Goal: Transaction & Acquisition: Purchase product/service

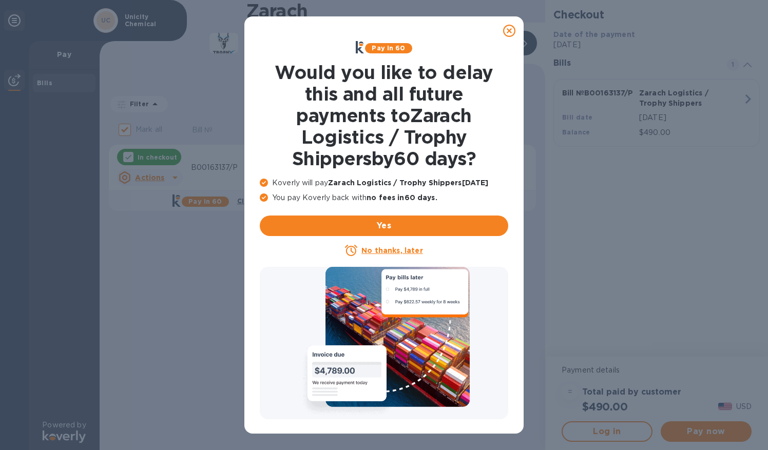
click at [511, 33] on icon at bounding box center [509, 31] width 12 height 12
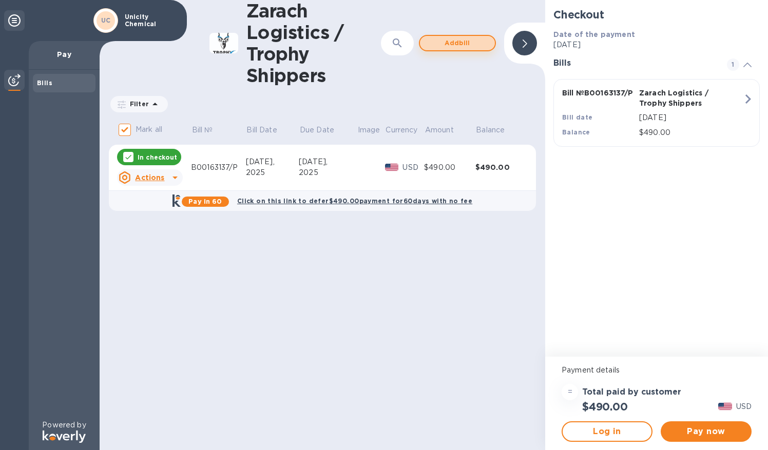
click at [460, 43] on span "Add bill" at bounding box center [457, 43] width 58 height 12
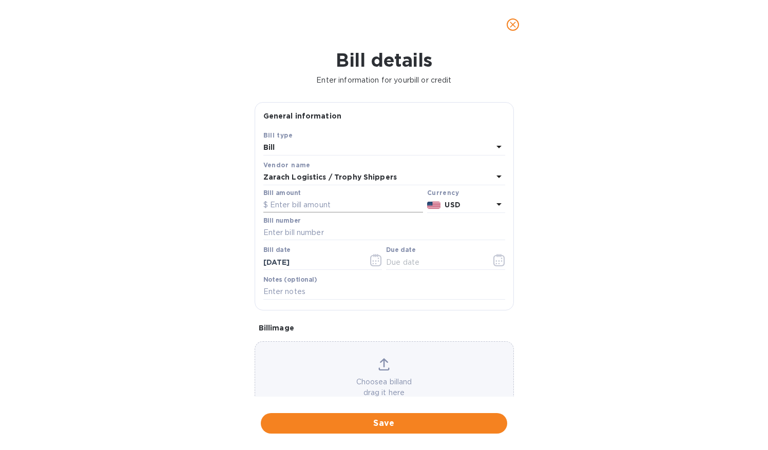
click at [283, 199] on input "text" at bounding box center [343, 205] width 160 height 15
type input "1,175.00"
click at [279, 229] on input "text" at bounding box center [384, 232] width 242 height 15
type input "B00163137/Q"
click at [430, 264] on input "text" at bounding box center [434, 261] width 97 height 15
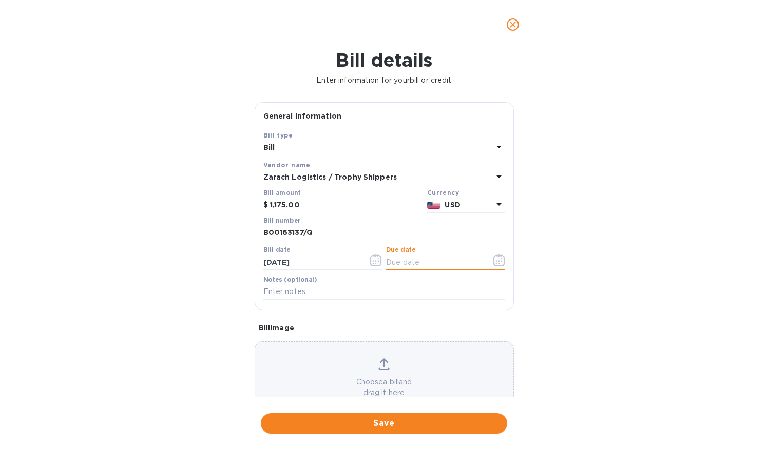
click at [498, 260] on icon "button" at bounding box center [499, 260] width 12 height 12
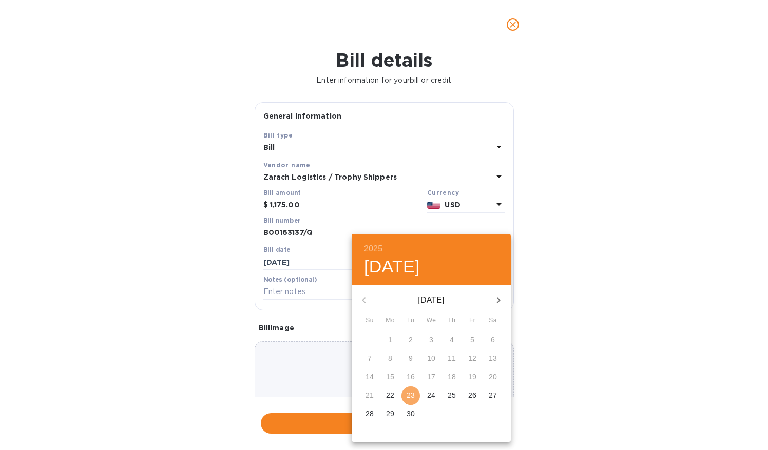
click at [413, 395] on p "23" at bounding box center [410, 395] width 8 height 10
type input "[DATE]"
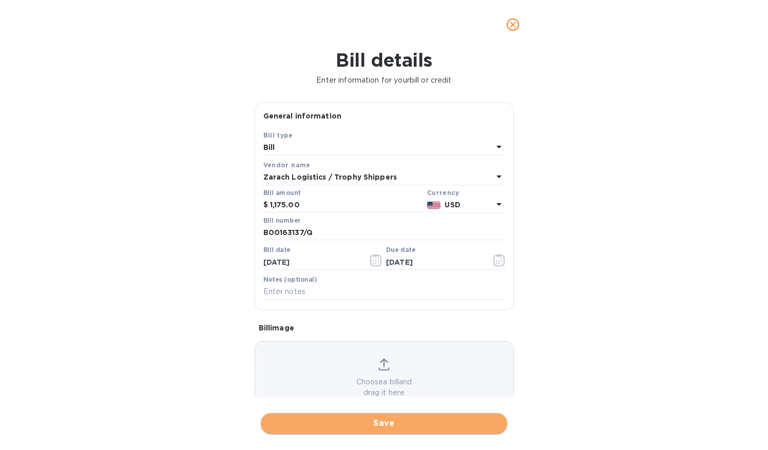
click at [369, 422] on span "Save" at bounding box center [384, 423] width 230 height 12
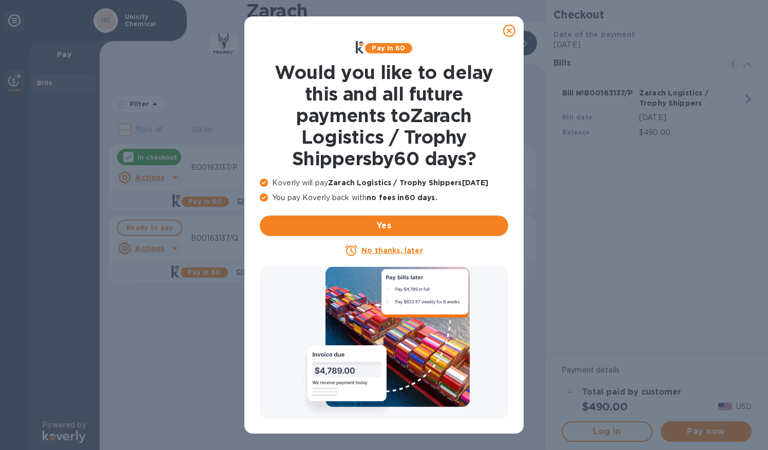
click at [389, 250] on u "No thanks, later" at bounding box center [391, 250] width 61 height 8
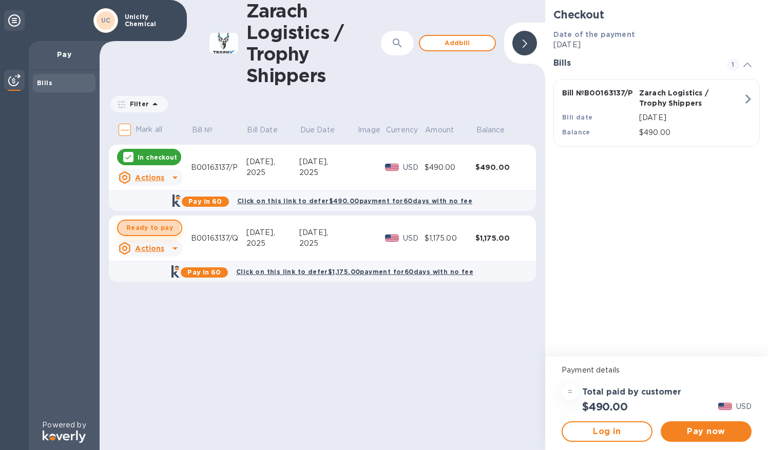
click at [139, 225] on span "Ready to pay" at bounding box center [149, 228] width 47 height 12
checkbox input "true"
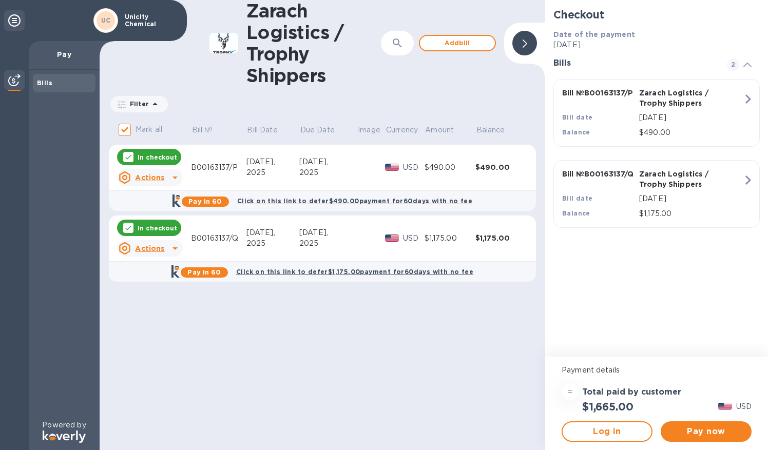
click at [672, 306] on div "Checkout Date of the payment [DATE] Bills 2 Bill № B00163137/P Zarach Logistics…" at bounding box center [656, 178] width 223 height 357
click at [702, 434] on span "Pay now" at bounding box center [706, 431] width 74 height 12
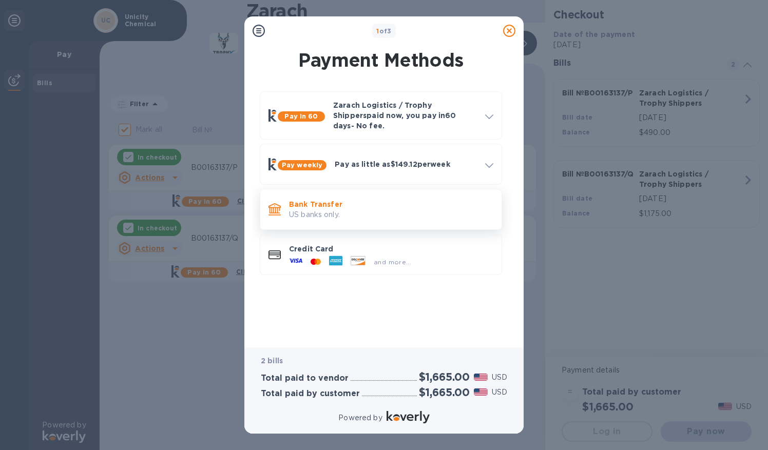
click at [341, 209] on p "US banks only." at bounding box center [391, 214] width 204 height 11
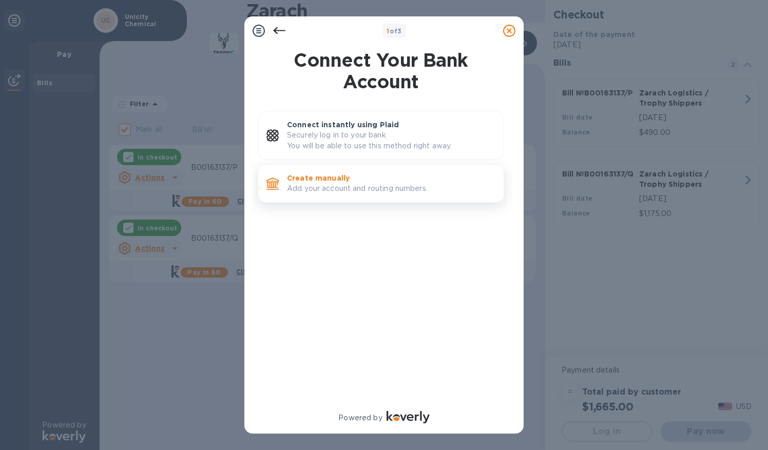
click at [328, 173] on p "Create manually" at bounding box center [391, 178] width 208 height 10
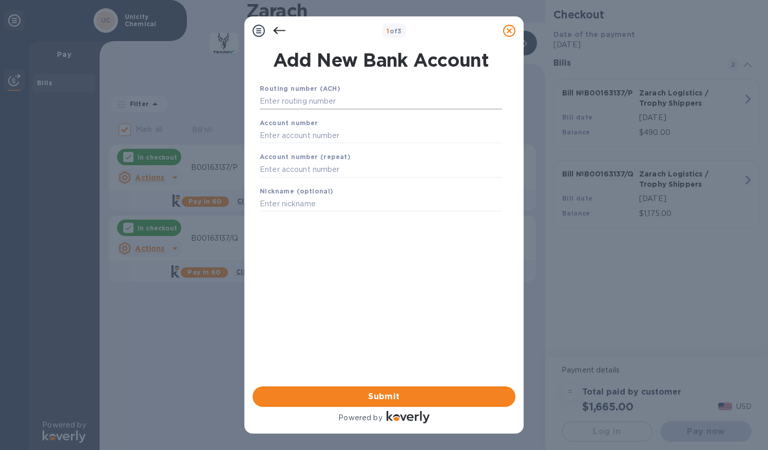
click at [298, 102] on input "text" at bounding box center [381, 101] width 242 height 15
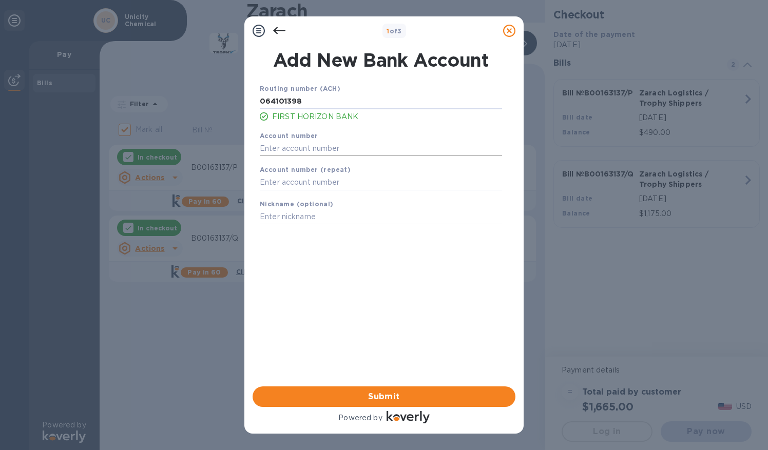
type input "064101398"
click at [285, 152] on input "text" at bounding box center [381, 148] width 242 height 15
type input "220002801085"
click at [310, 182] on input "text" at bounding box center [381, 182] width 242 height 15
type input "220002801085"
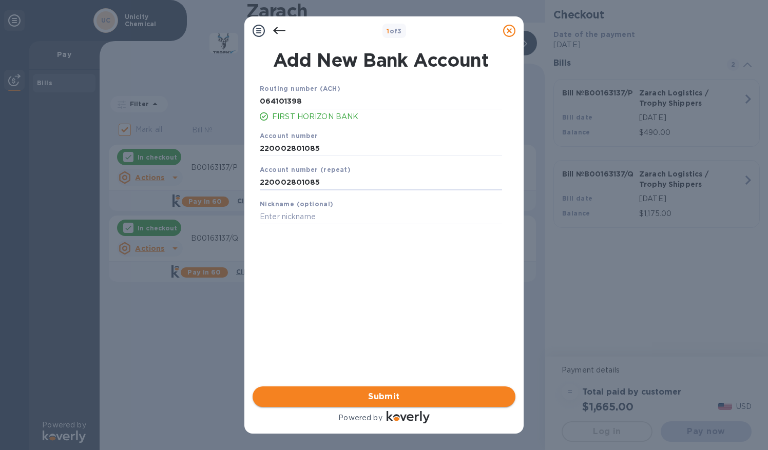
click at [385, 391] on span "Submit" at bounding box center [384, 396] width 246 height 12
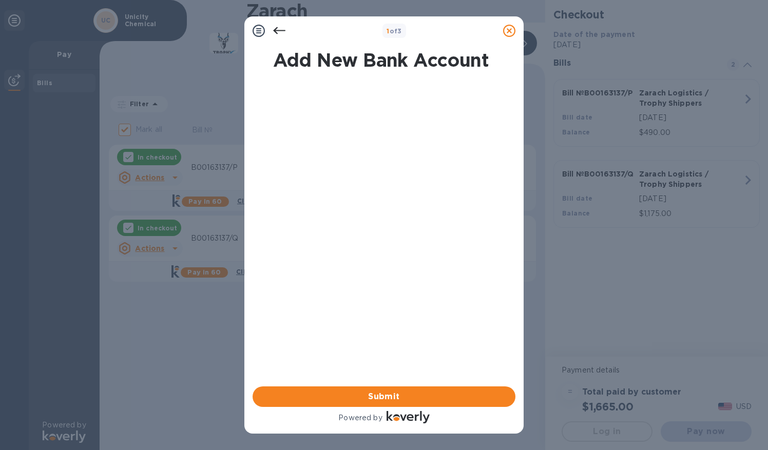
click at [384, 402] on span "Submit" at bounding box center [384, 396] width 246 height 12
